Goal: Browse casually: Explore the website without a specific task or goal

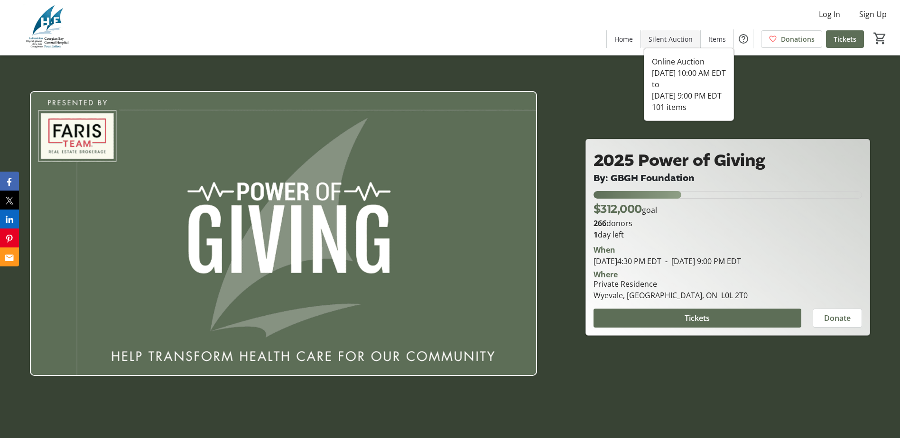
click at [664, 42] on span "Silent Auction" at bounding box center [671, 39] width 44 height 10
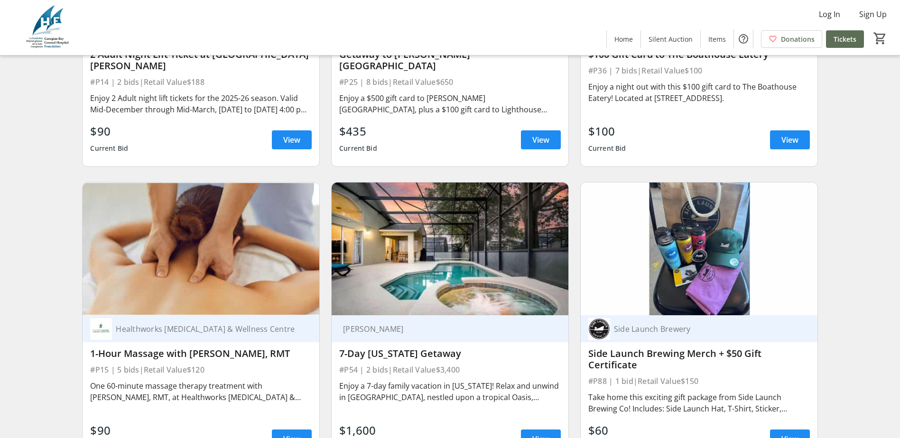
scroll to position [2135, 0]
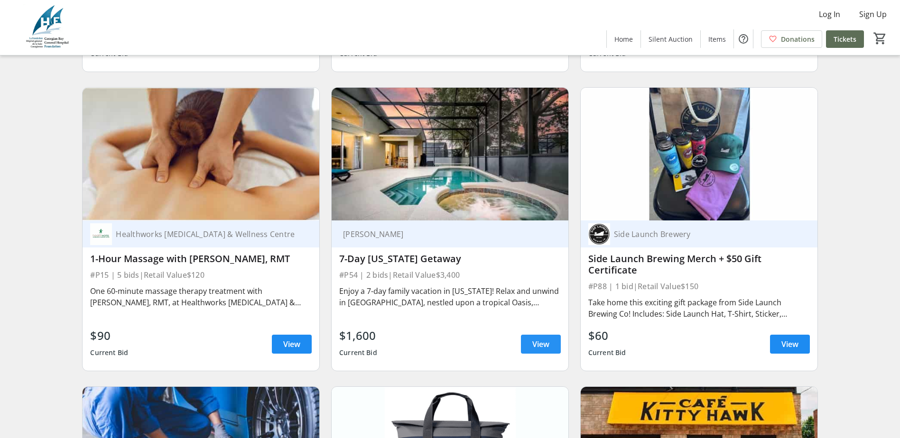
click at [538, 345] on span at bounding box center [541, 344] width 40 height 23
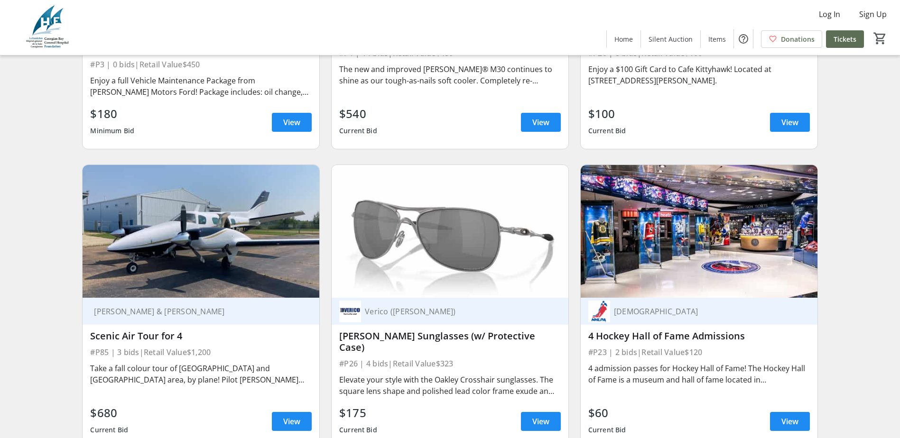
scroll to position [2704, 0]
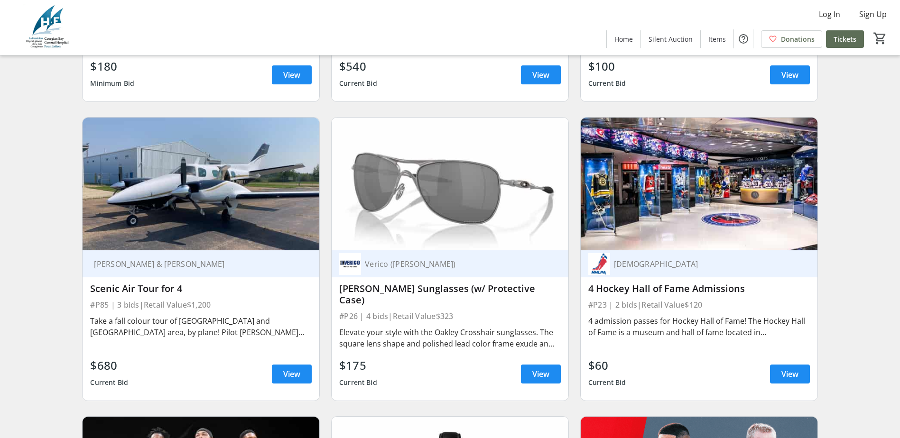
click at [291, 369] on span "View" at bounding box center [291, 374] width 17 height 11
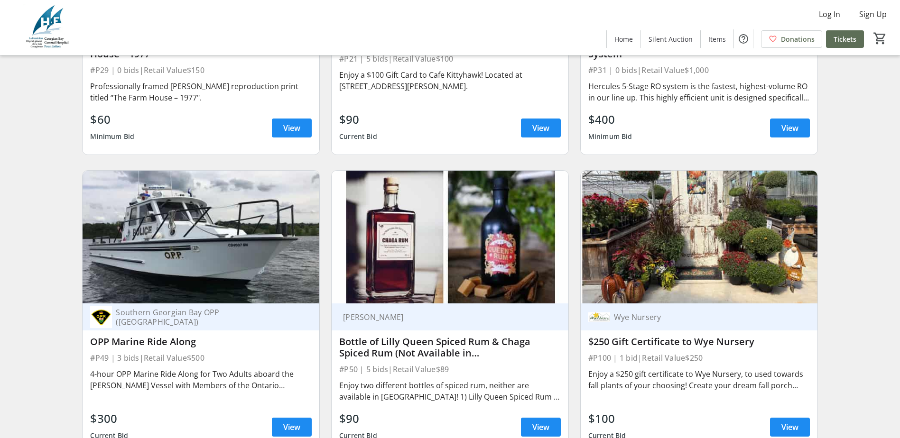
scroll to position [6785, 0]
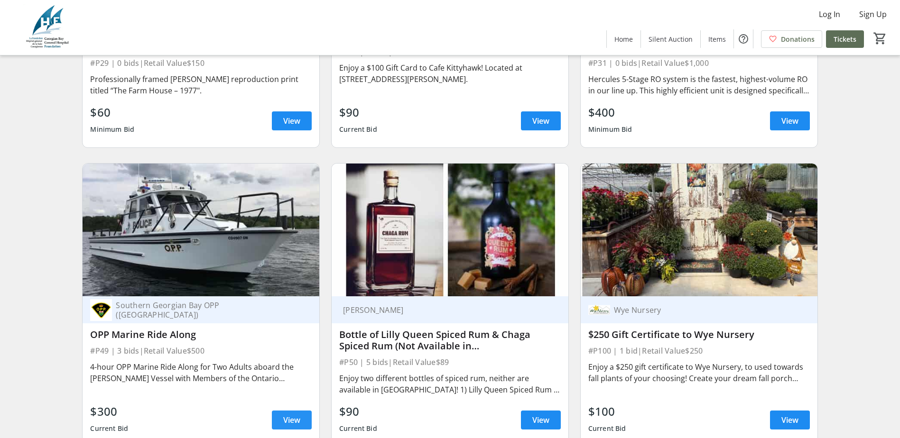
click at [283, 410] on span at bounding box center [292, 420] width 40 height 23
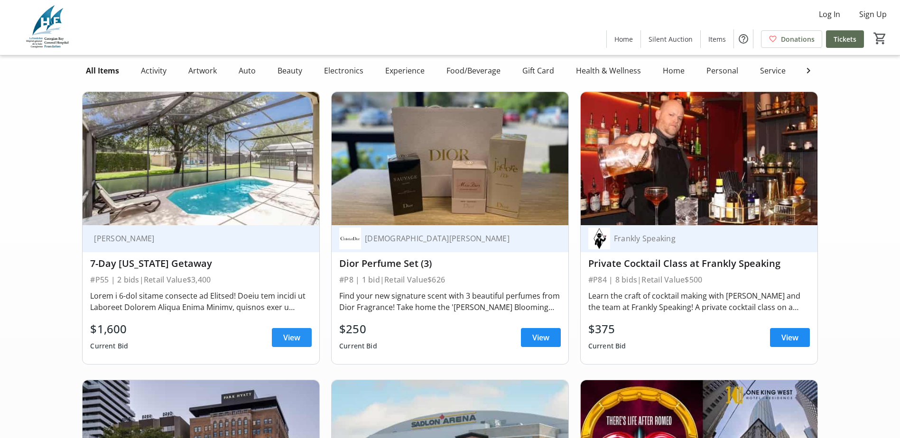
scroll to position [95, 0]
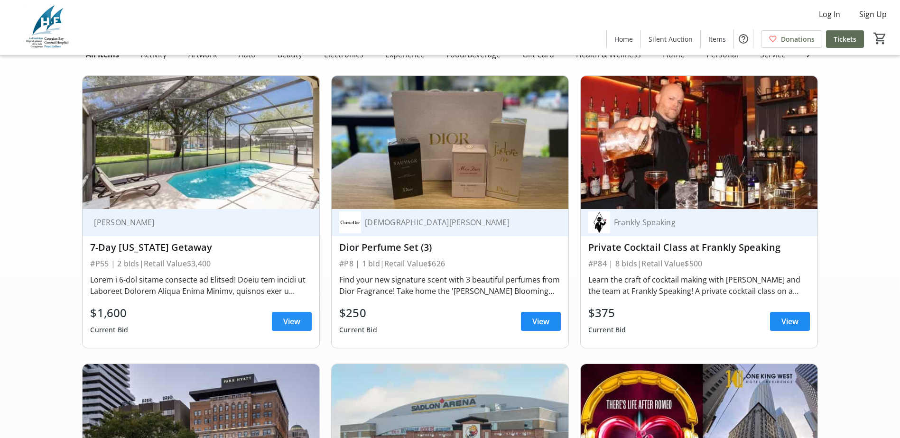
click at [287, 327] on span "View" at bounding box center [291, 321] width 17 height 11
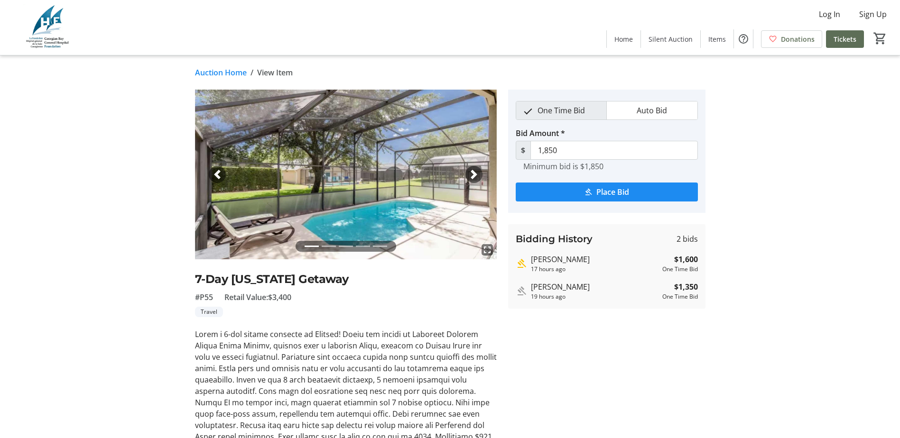
click at [476, 174] on span "button" at bounding box center [473, 174] width 9 height 9
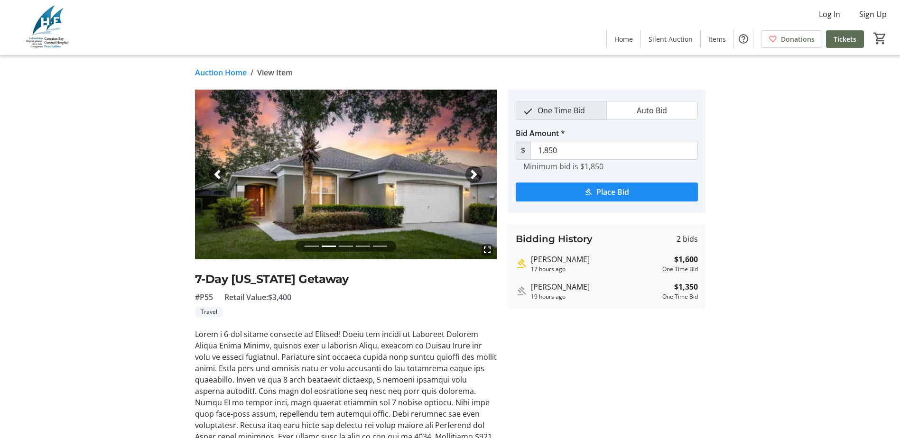
click at [476, 174] on span "button" at bounding box center [473, 174] width 9 height 9
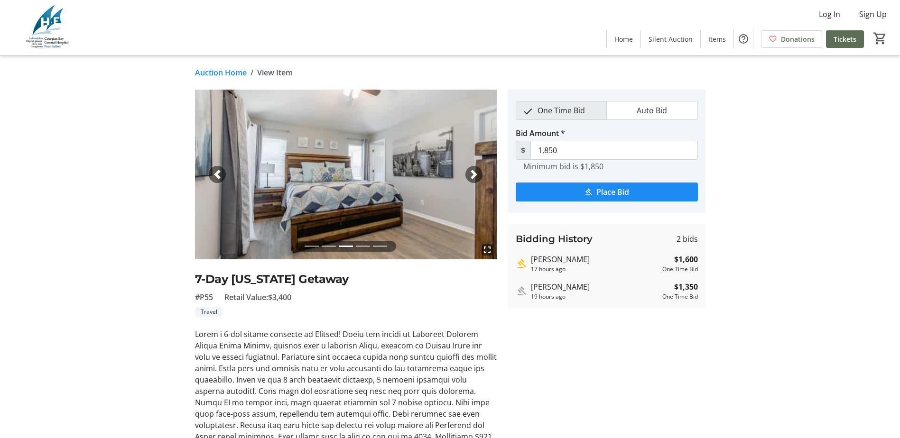
click at [476, 174] on span "button" at bounding box center [473, 174] width 9 height 9
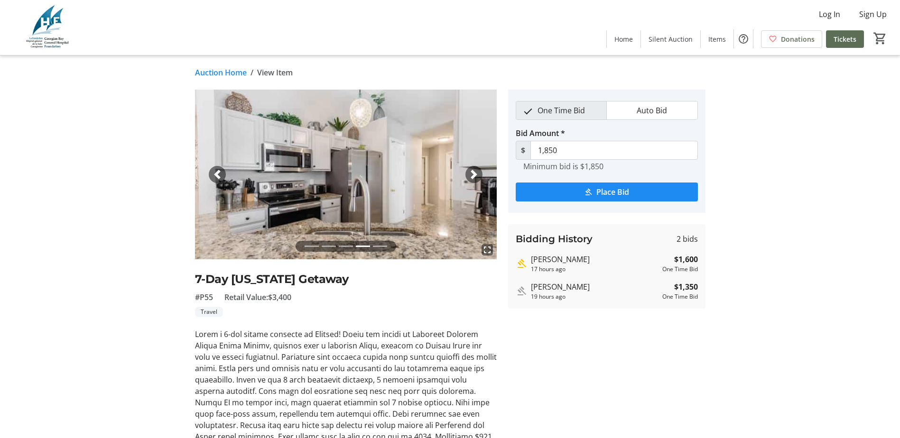
click at [476, 174] on span "button" at bounding box center [473, 174] width 9 height 9
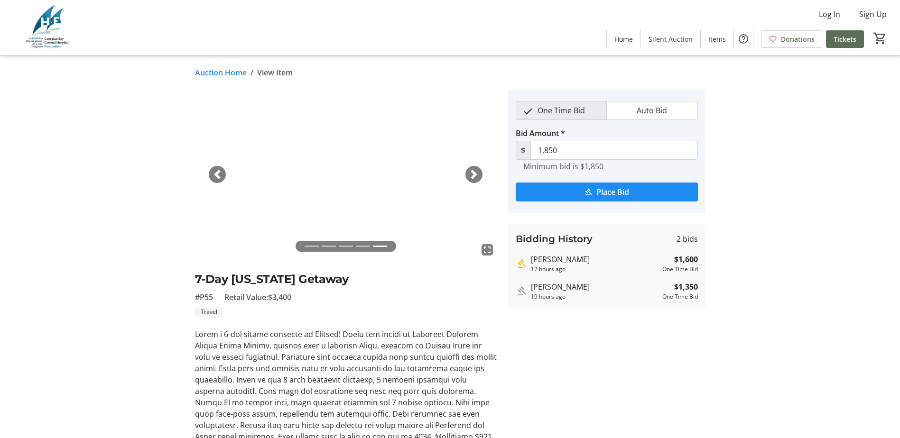
click at [476, 174] on span "button" at bounding box center [473, 174] width 9 height 9
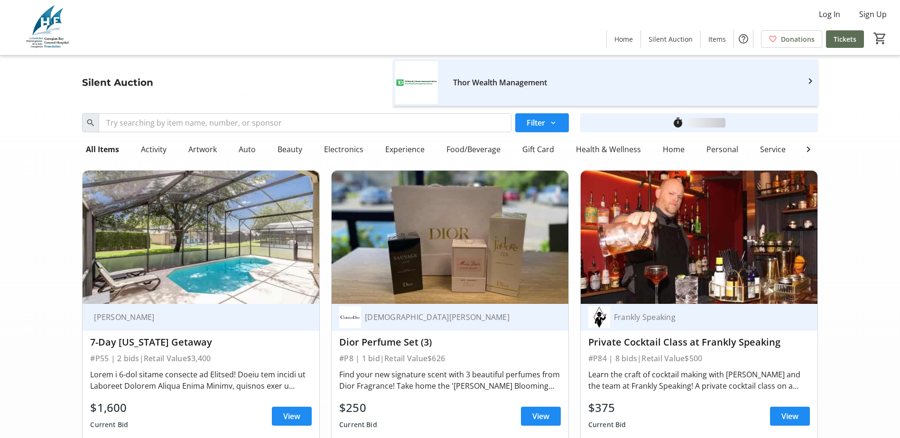
scroll to position [95, 0]
